Goal: Navigation & Orientation: Find specific page/section

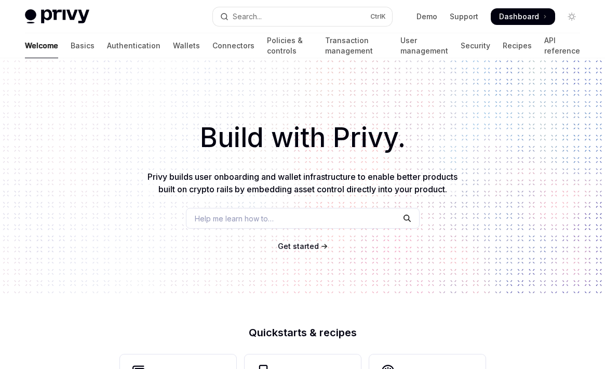
scroll to position [457, 0]
